Goal: Navigation & Orientation: Find specific page/section

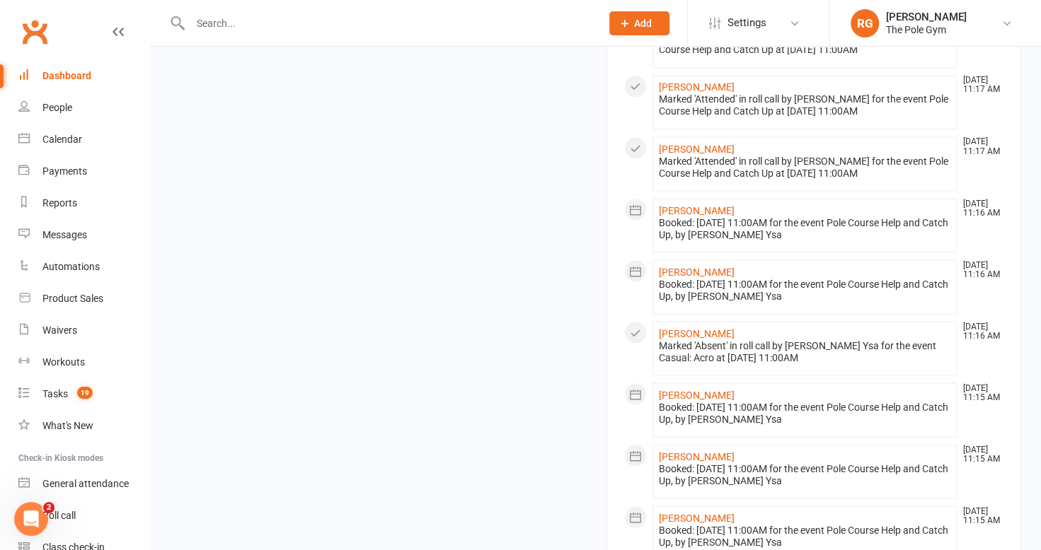
scroll to position [1522, 0]
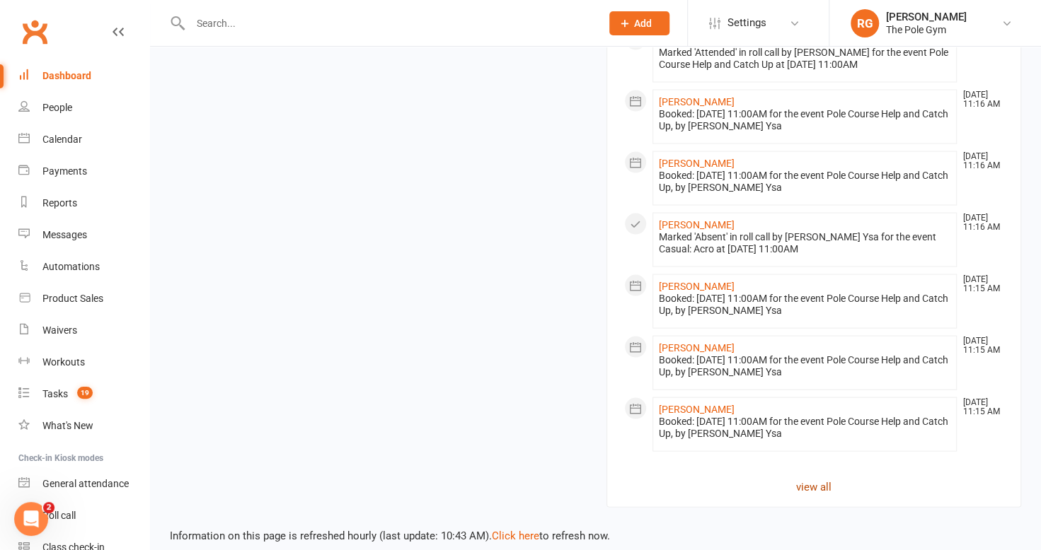
click at [809, 480] on link "view all" at bounding box center [814, 486] width 380 height 17
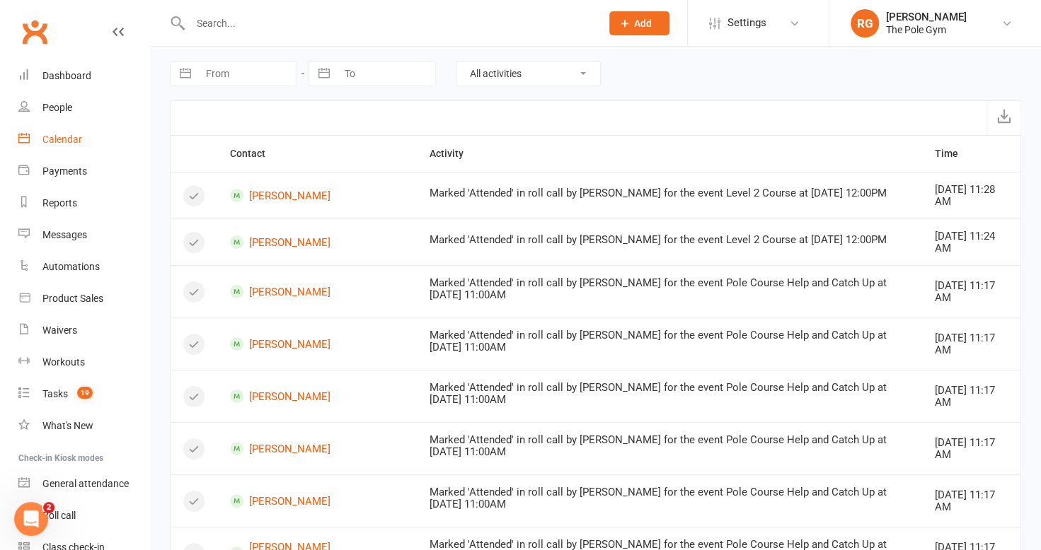
click at [91, 154] on link "Calendar" at bounding box center [83, 140] width 131 height 32
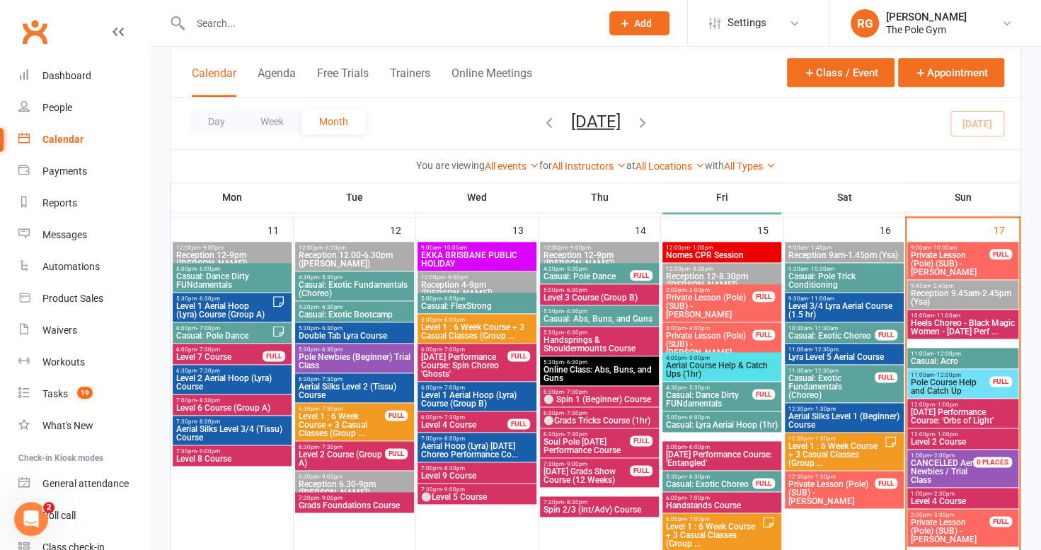
scroll to position [853, 0]
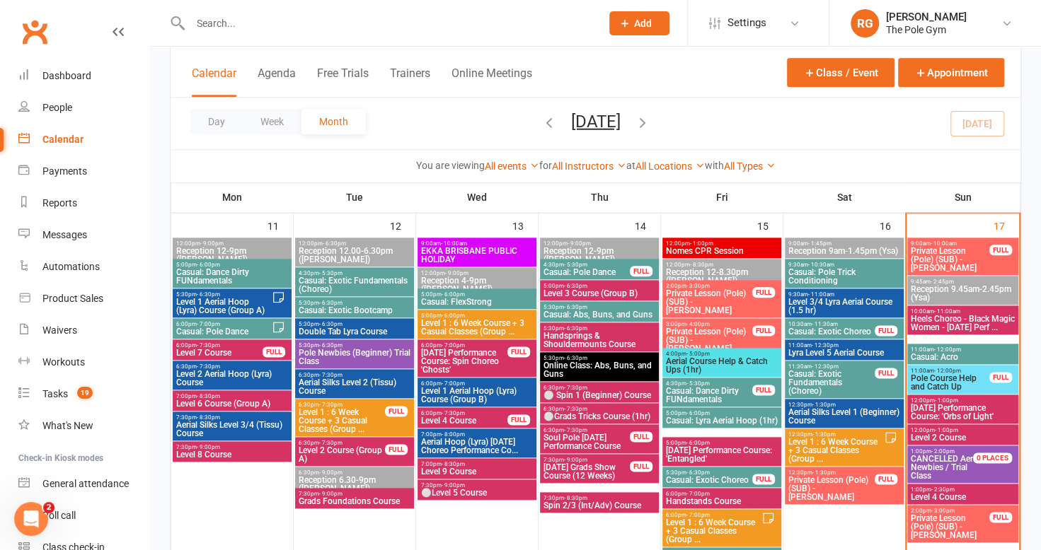
click at [245, 380] on span "Level 2 Aerial Hoop (Lyra) Course" at bounding box center [231, 378] width 113 height 17
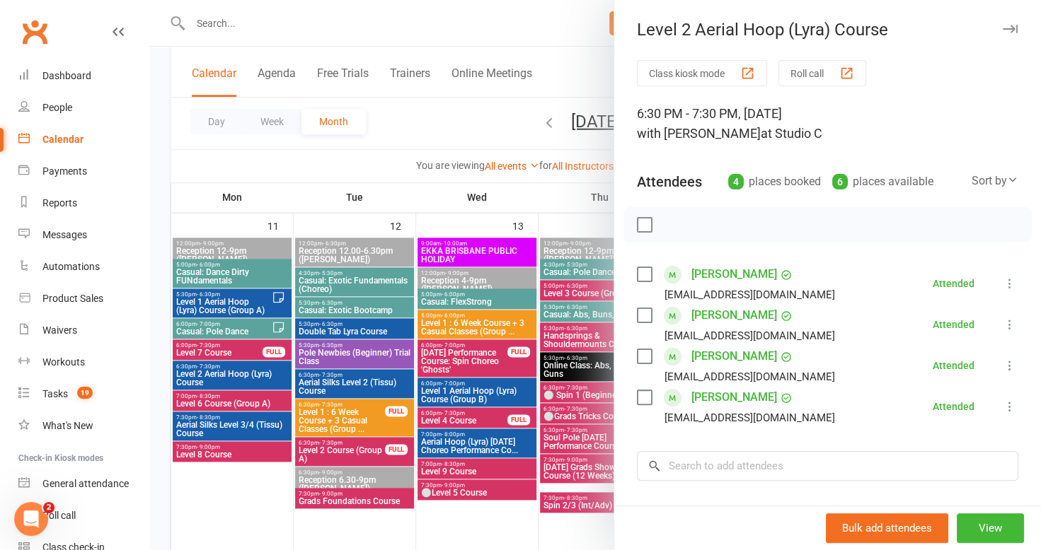
click at [1002, 33] on icon "button" at bounding box center [1009, 29] width 15 height 8
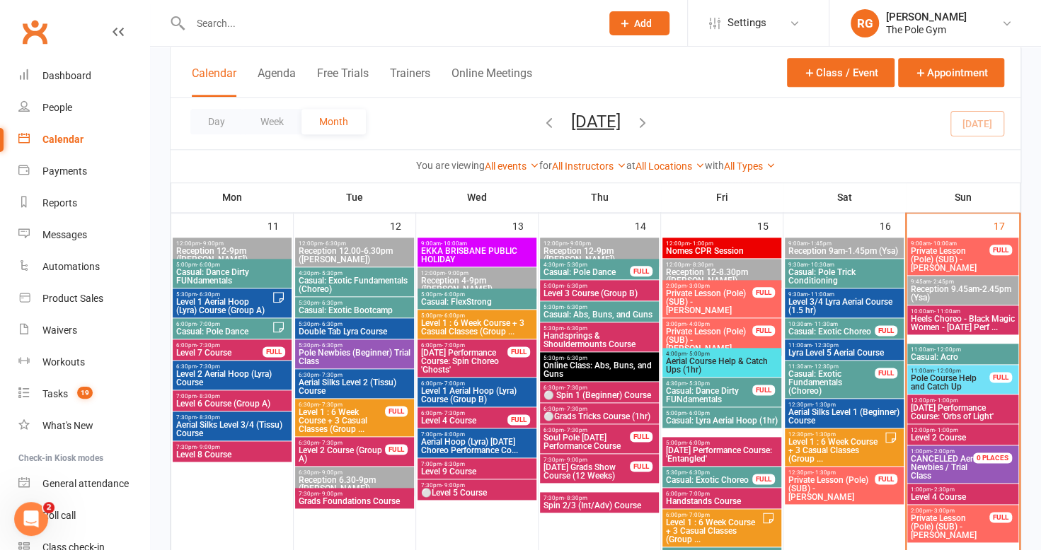
click at [650, 119] on icon "button" at bounding box center [643, 122] width 16 height 16
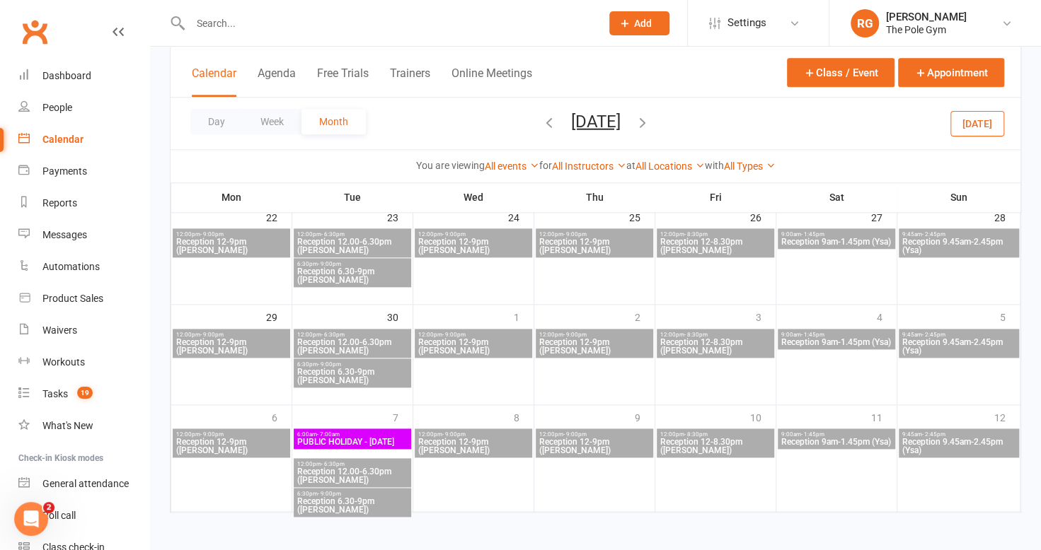
scroll to position [864, 0]
click at [53, 79] on div "Dashboard" at bounding box center [66, 75] width 49 height 11
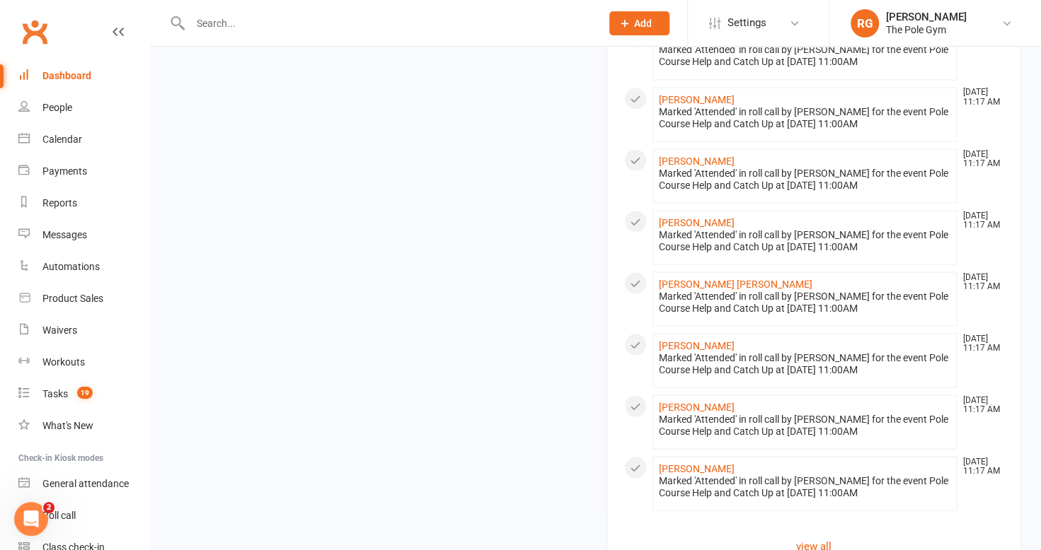
scroll to position [1599, 0]
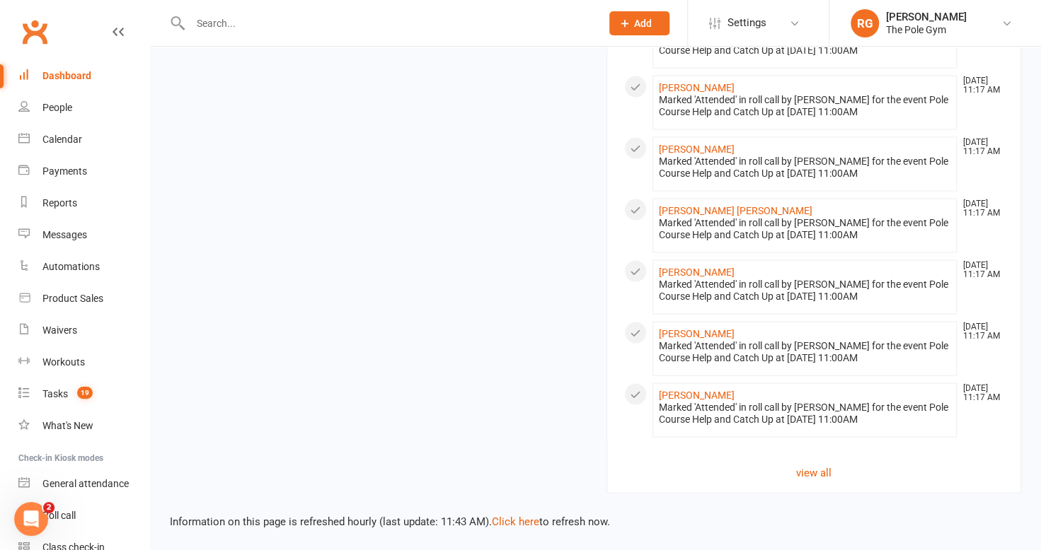
click at [51, 78] on div "Dashboard" at bounding box center [66, 75] width 49 height 11
click at [61, 81] on div "Dashboard" at bounding box center [66, 75] width 49 height 11
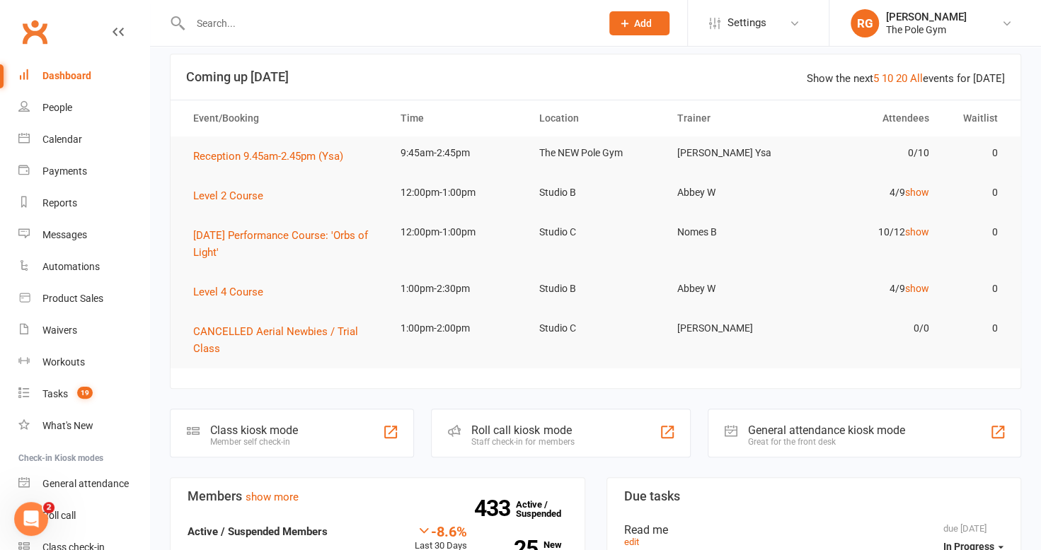
scroll to position [0, 0]
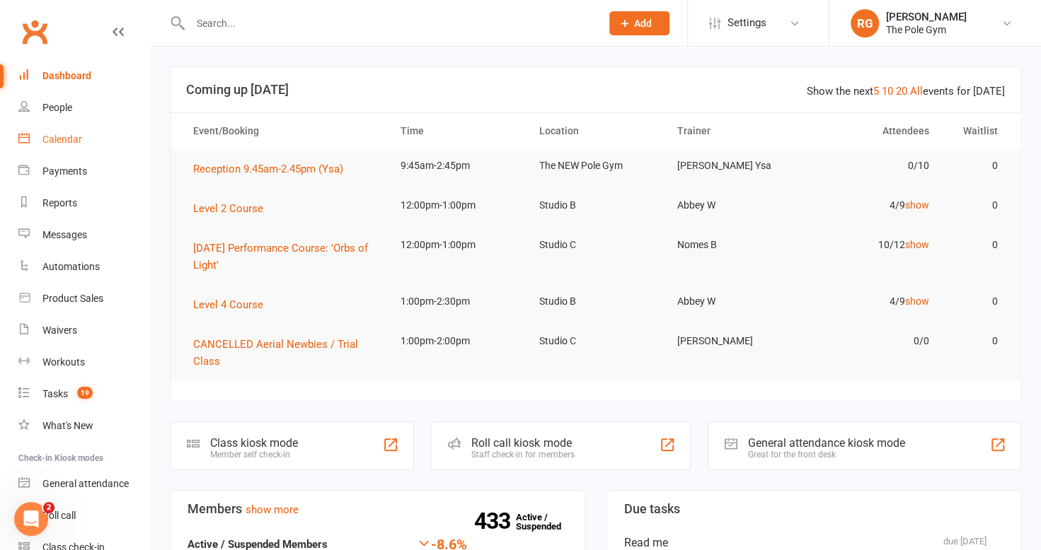
click at [76, 132] on link "Calendar" at bounding box center [83, 140] width 131 height 32
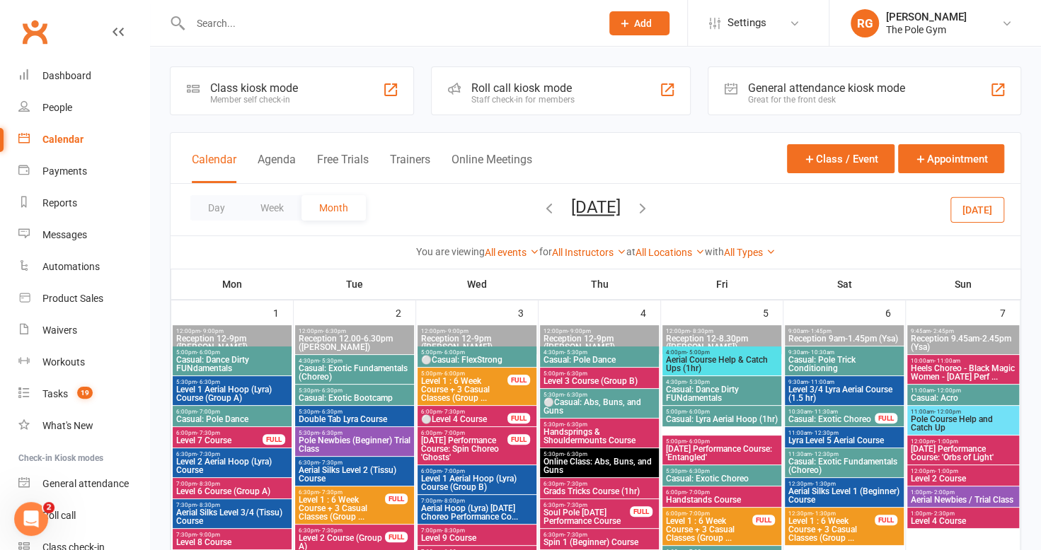
click at [978, 202] on button "[DATE]" at bounding box center [977, 209] width 54 height 25
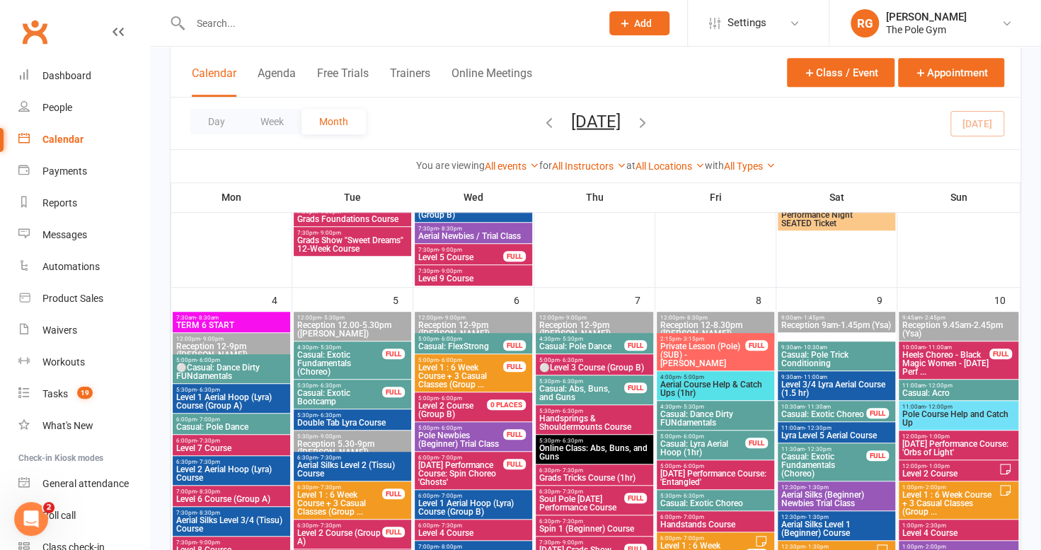
scroll to position [395, 0]
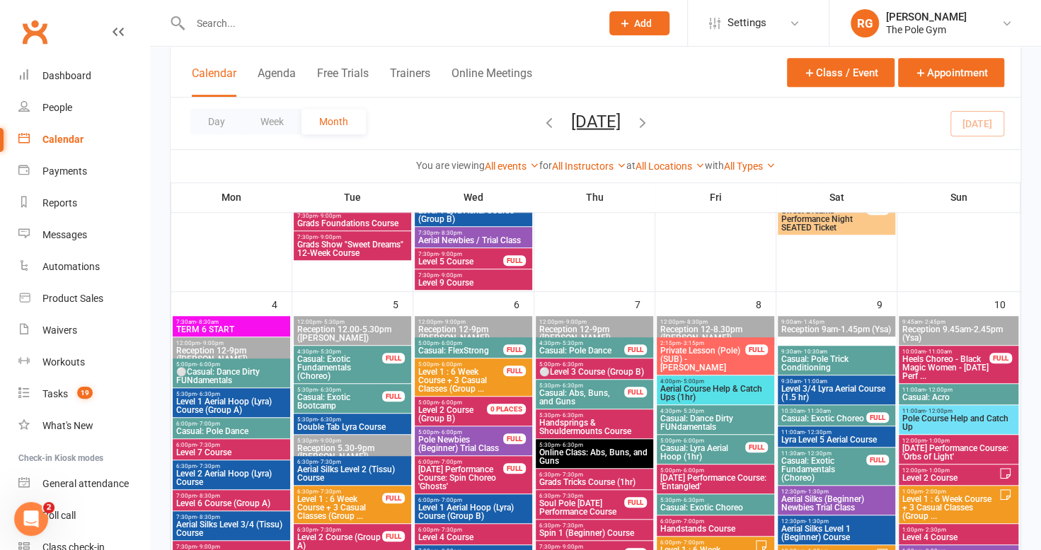
click at [701, 448] on span "Casual: Lyra Aerial Hoop (1hr)" at bounding box center [702, 452] width 86 height 17
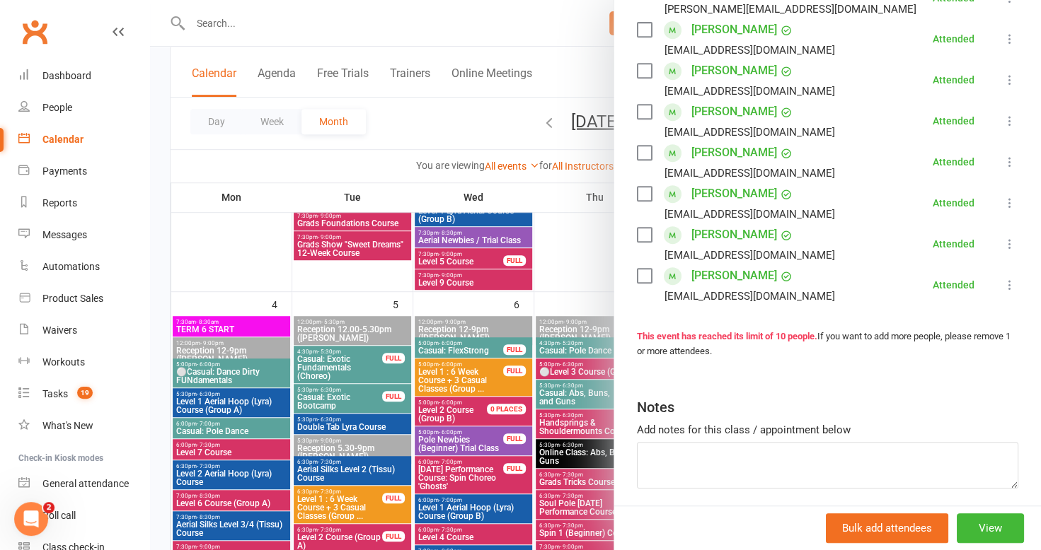
scroll to position [0, 0]
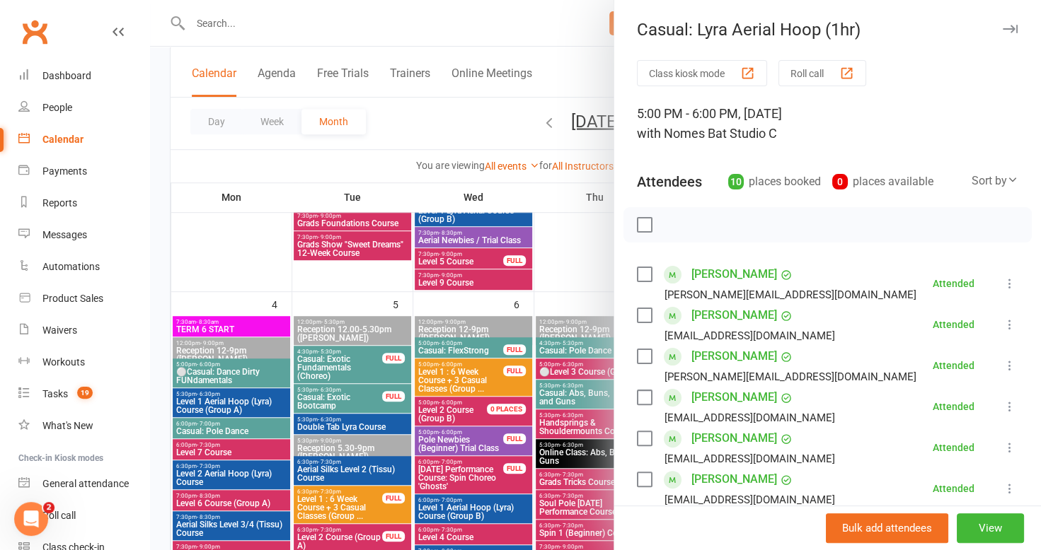
click at [1002, 27] on icon "button" at bounding box center [1009, 29] width 15 height 8
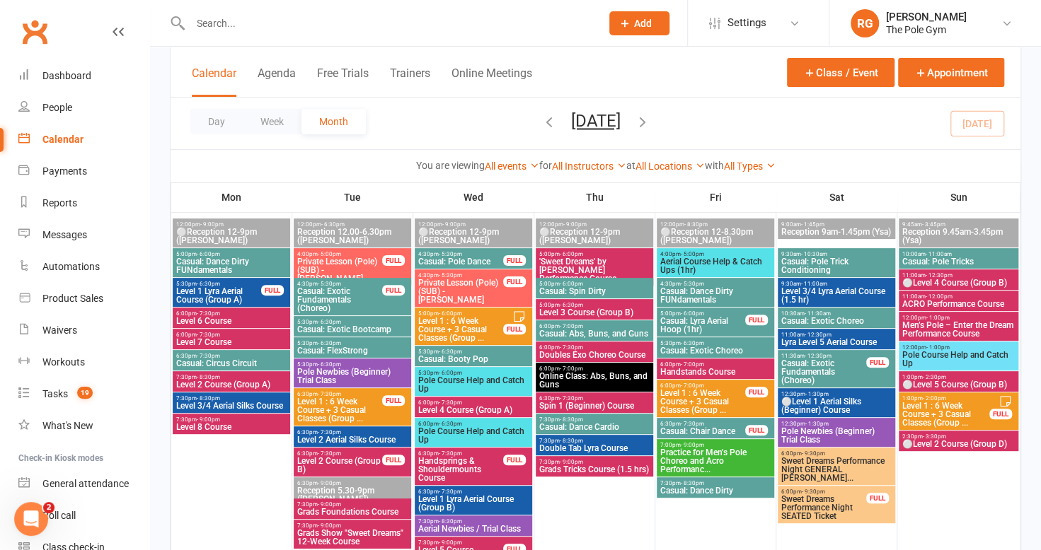
scroll to position [108, 0]
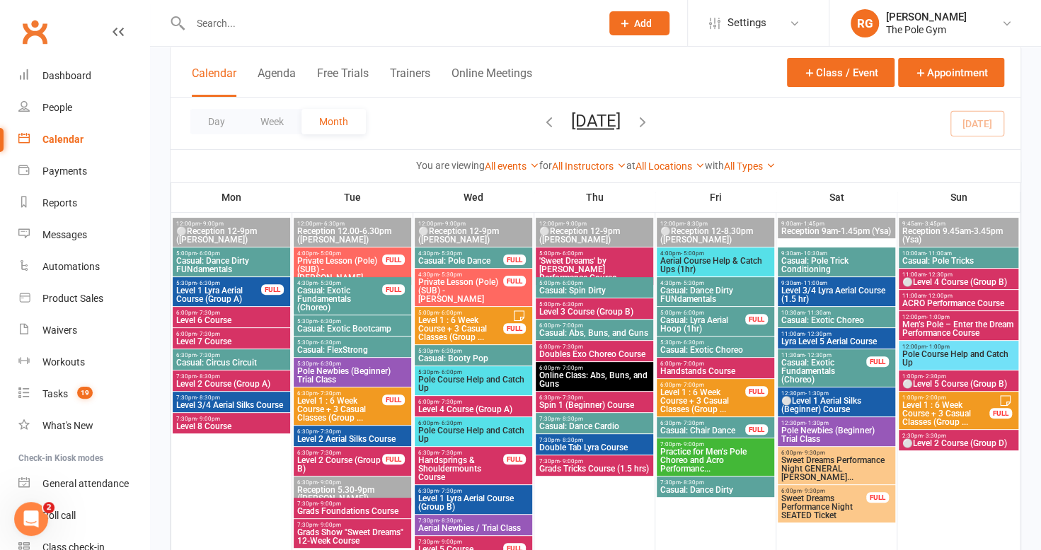
click at [706, 323] on span "Casual: Lyra Aerial Hoop (1hr)" at bounding box center [702, 324] width 86 height 17
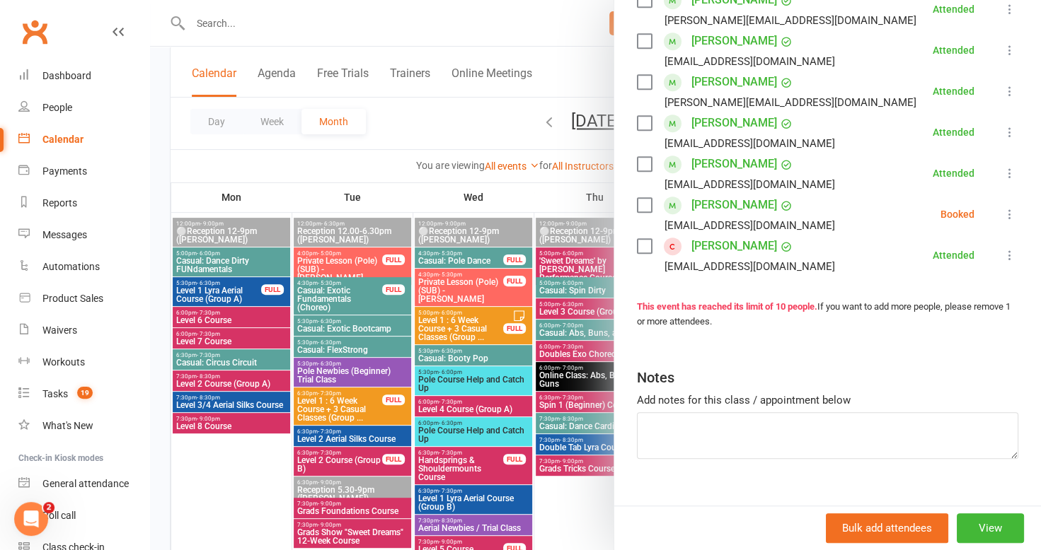
scroll to position [0, 0]
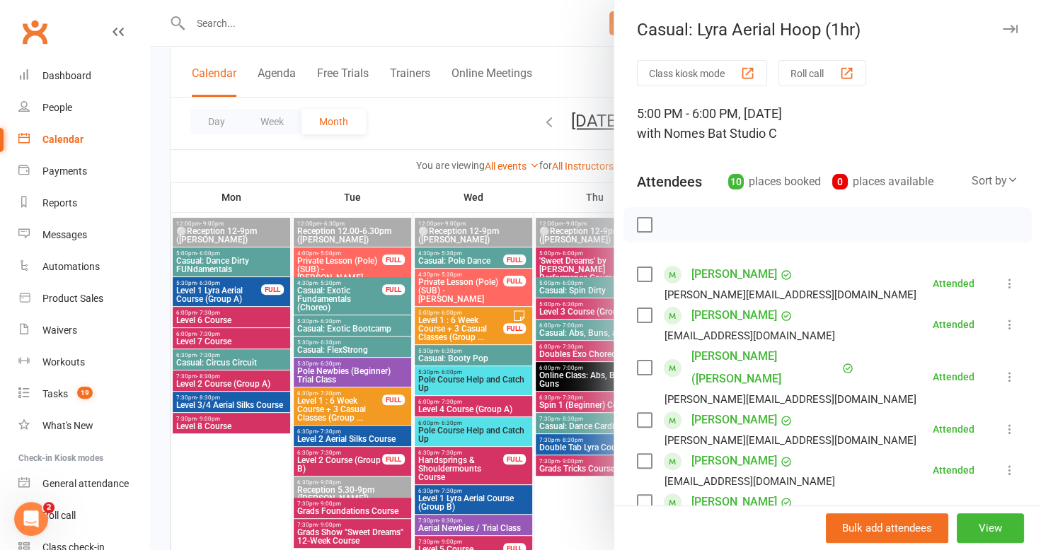
click at [1002, 25] on icon "button" at bounding box center [1009, 29] width 15 height 8
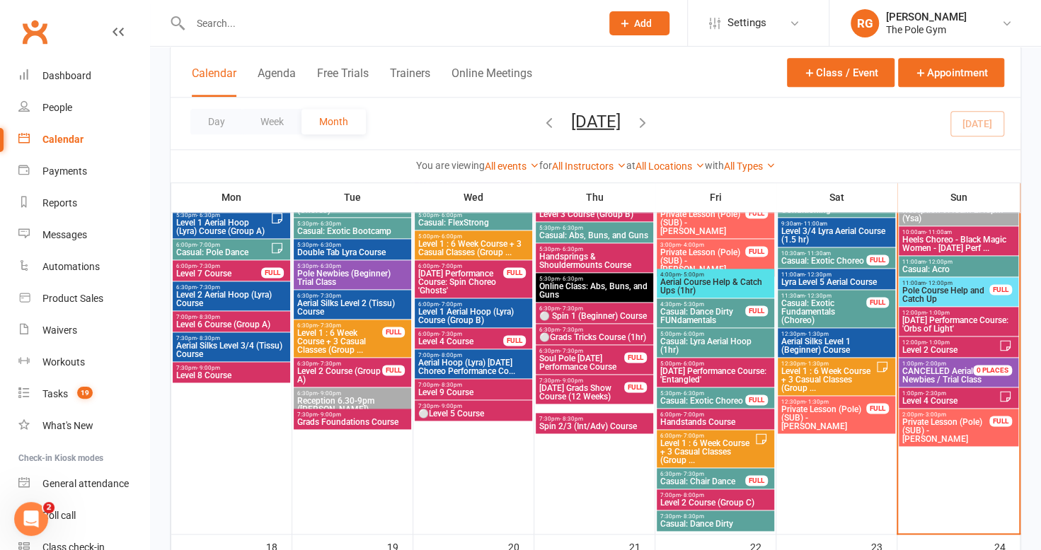
scroll to position [939, 0]
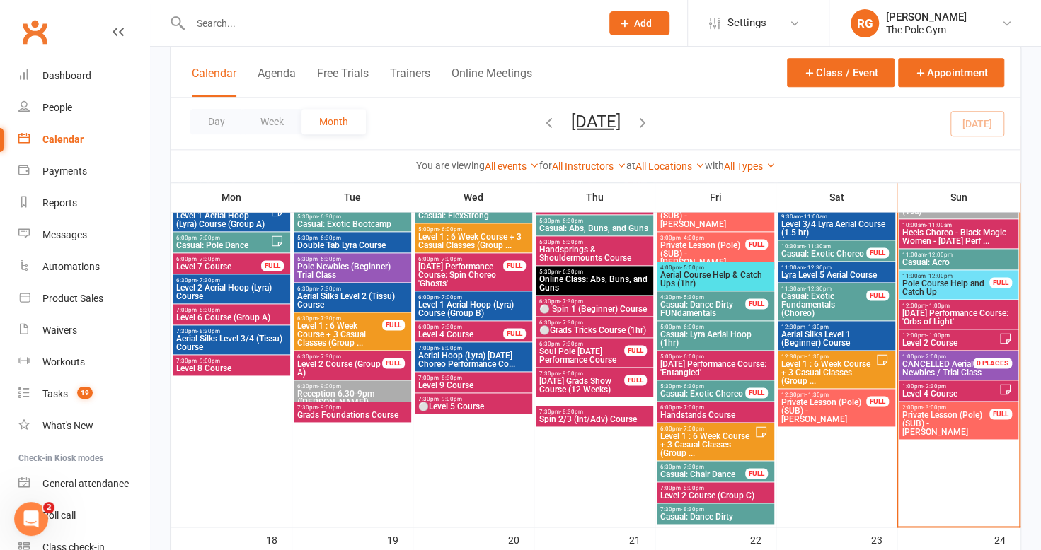
click at [713, 337] on span "Casual: Lyra Aerial Hoop (1hr)" at bounding box center [715, 338] width 112 height 17
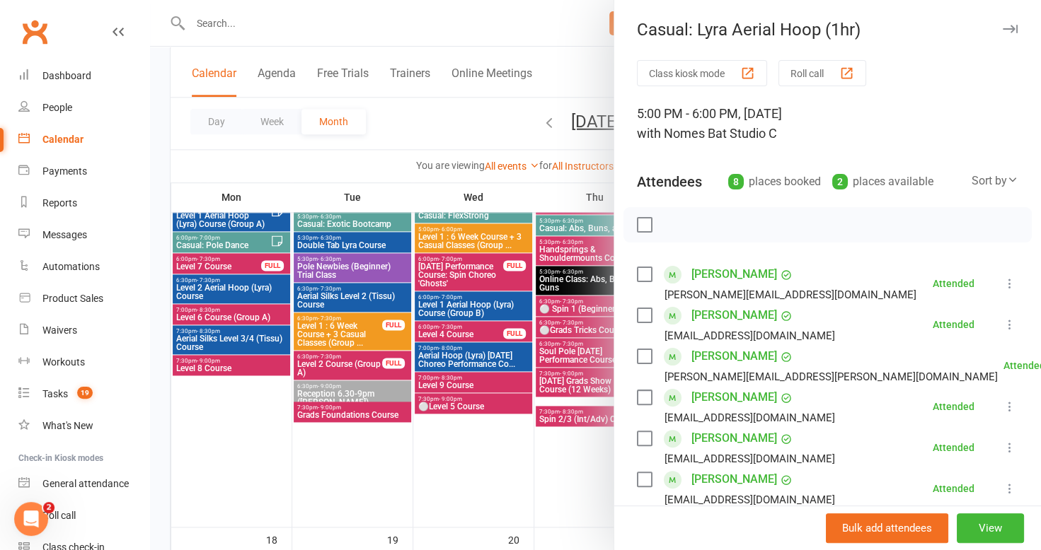
click at [1002, 30] on icon "button" at bounding box center [1009, 29] width 15 height 8
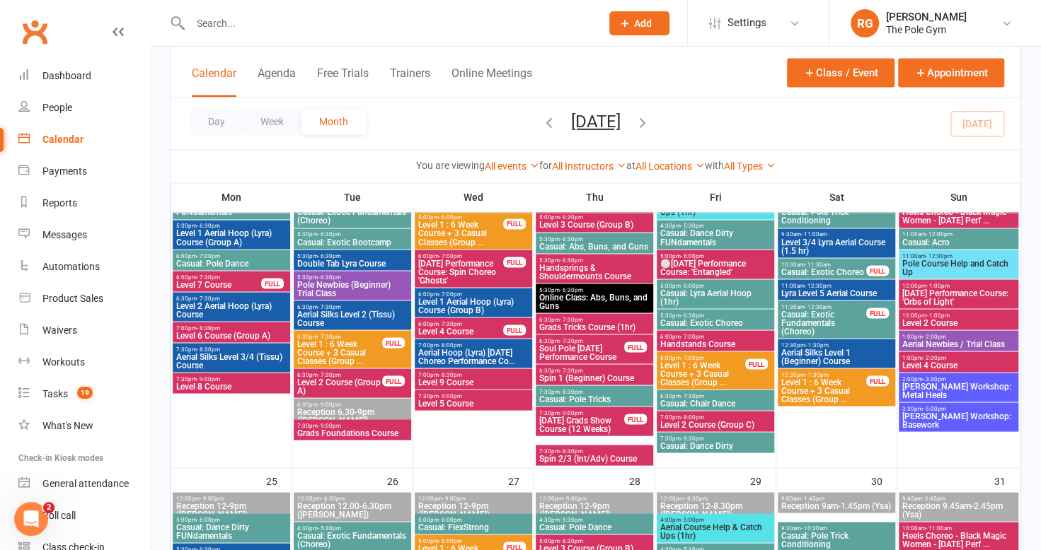
scroll to position [1326, 0]
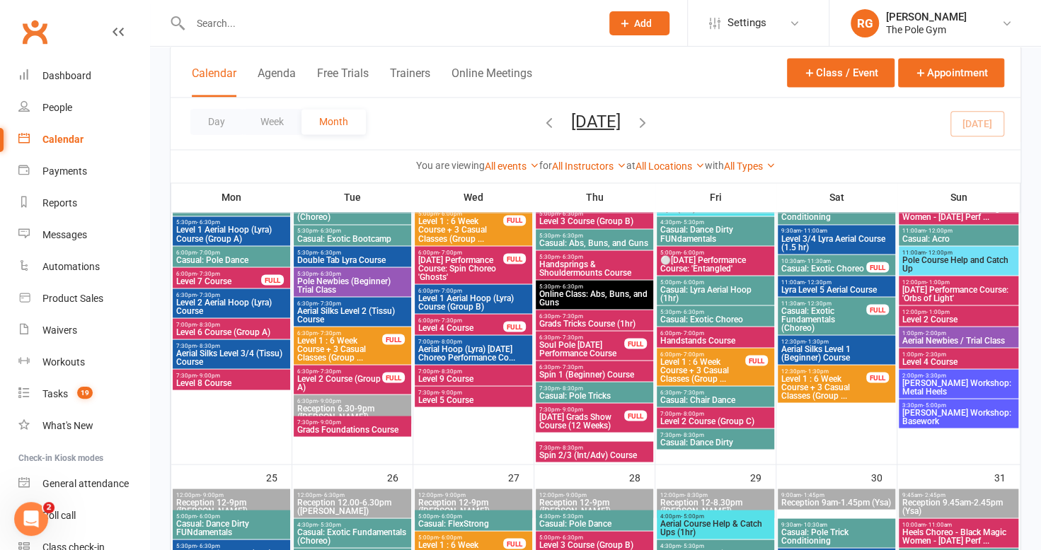
drag, startPoint x: 736, startPoint y: 289, endPoint x: 702, endPoint y: 294, distance: 34.2
click at [702, 294] on span "Casual: Lyra Aerial Hoop (1hr)" at bounding box center [715, 293] width 112 height 17
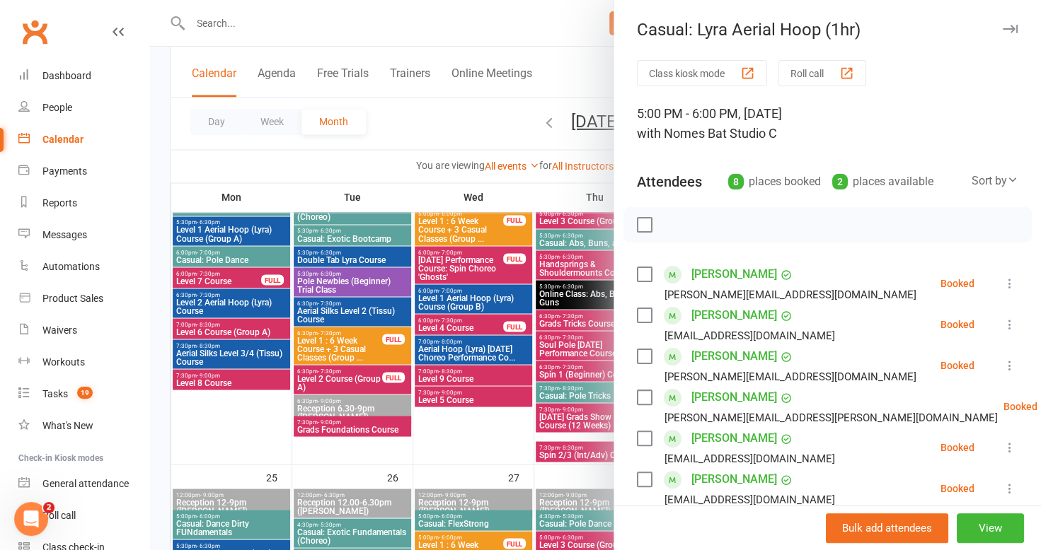
click at [1002, 29] on icon "button" at bounding box center [1009, 29] width 15 height 8
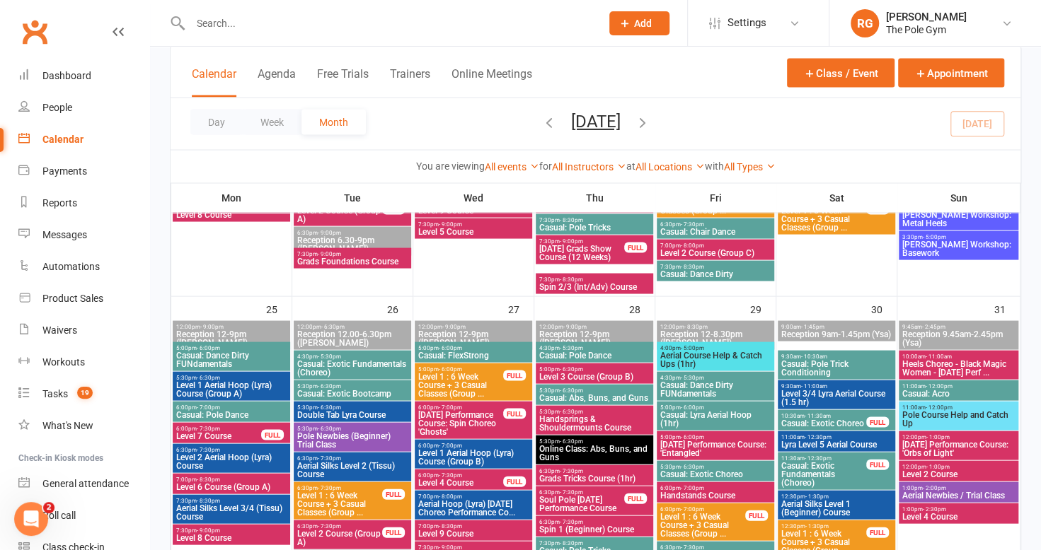
scroll to position [1497, 0]
